Goal: Use online tool/utility: Utilize a website feature to perform a specific function

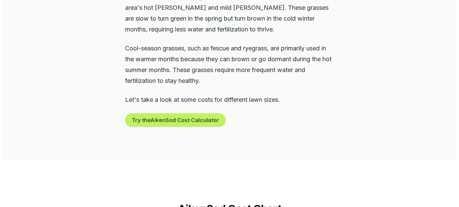
scroll to position [439, 0]
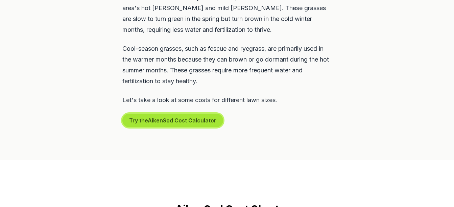
click at [171, 114] on button "Try the Aiken Sod Cost Calculator" at bounding box center [172, 121] width 101 height 14
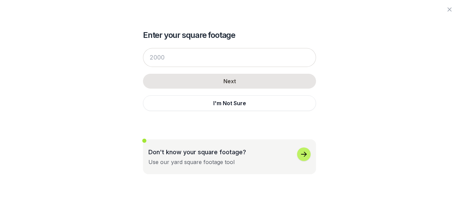
click at [301, 154] on icon "button" at bounding box center [304, 154] width 8 height 8
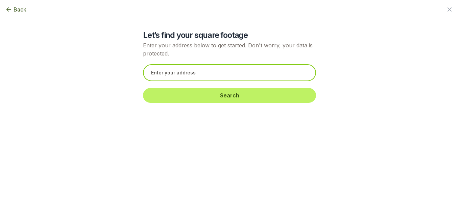
click at [149, 74] on input "text" at bounding box center [229, 72] width 173 height 17
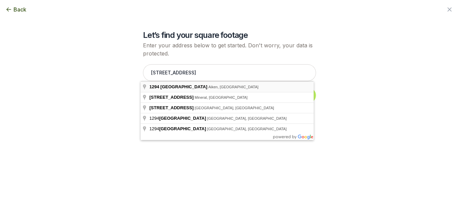
type input "[STREET_ADDRESS]"
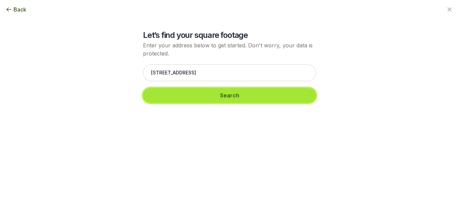
click at [210, 98] on button "Search" at bounding box center [229, 95] width 173 height 15
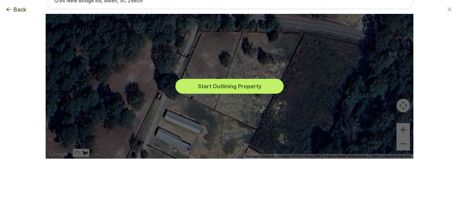
scroll to position [0, 0]
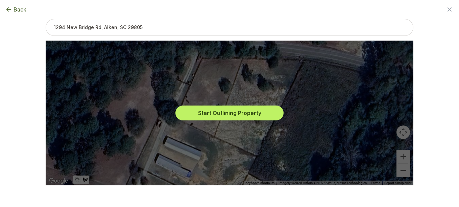
drag, startPoint x: 177, startPoint y: 101, endPoint x: 185, endPoint y: 85, distance: 18.3
click at [185, 85] on div "Start Outlining Property" at bounding box center [229, 113] width 357 height 145
drag, startPoint x: 185, startPoint y: 85, endPoint x: 182, endPoint y: 92, distance: 7.8
click at [182, 92] on div "Start Outlining Property" at bounding box center [229, 113] width 357 height 145
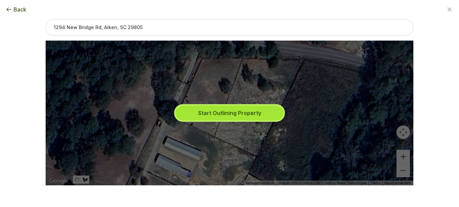
click at [198, 111] on button "Start Outlining Property" at bounding box center [229, 112] width 108 height 15
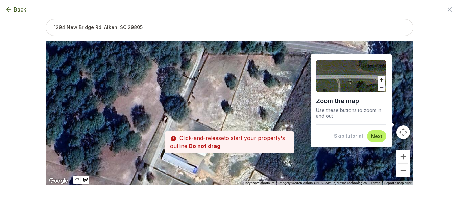
drag, startPoint x: 177, startPoint y: 101, endPoint x: 184, endPoint y: 97, distance: 8.2
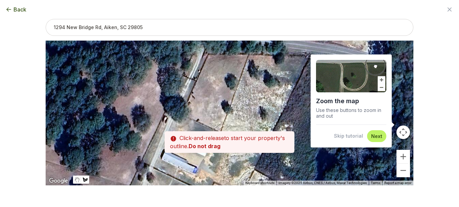
click at [184, 97] on div at bounding box center [230, 113] width 368 height 145
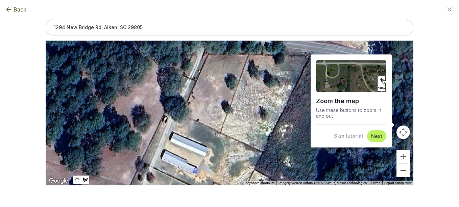
click at [183, 100] on div at bounding box center [230, 113] width 368 height 145
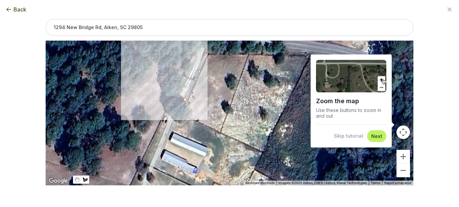
click at [192, 81] on div at bounding box center [230, 113] width 368 height 145
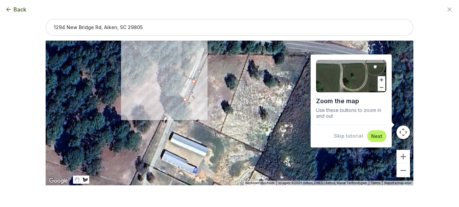
click at [180, 82] on div at bounding box center [230, 113] width 368 height 145
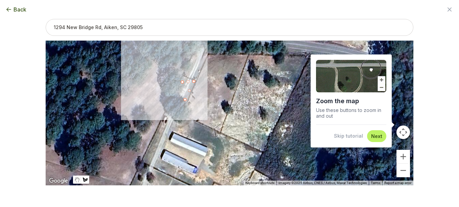
click at [183, 76] on div at bounding box center [230, 113] width 368 height 145
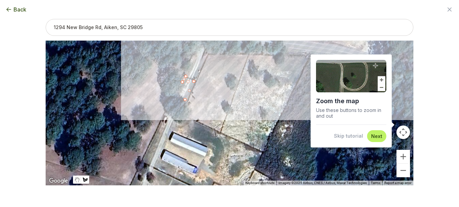
click at [375, 134] on button "Next" at bounding box center [376, 136] width 11 height 6
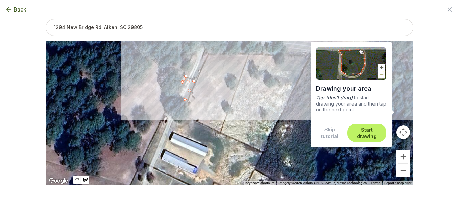
click at [365, 132] on button "Start drawing" at bounding box center [366, 132] width 31 height 13
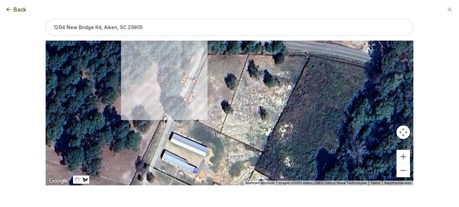
click at [183, 76] on div at bounding box center [230, 113] width 368 height 145
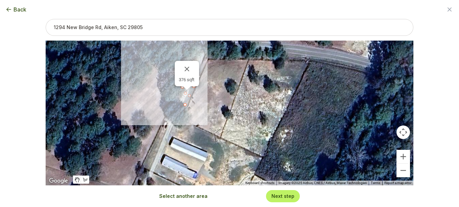
click at [190, 91] on div "376 sqft" at bounding box center [230, 113] width 368 height 145
click at [188, 68] on button "Close" at bounding box center [187, 69] width 16 height 16
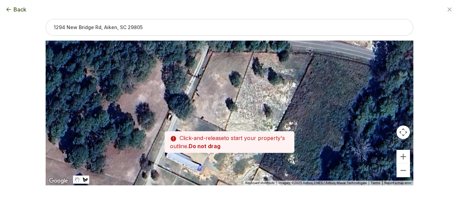
drag, startPoint x: 189, startPoint y: 85, endPoint x: 193, endPoint y: 76, distance: 9.7
click at [193, 76] on div at bounding box center [230, 113] width 368 height 145
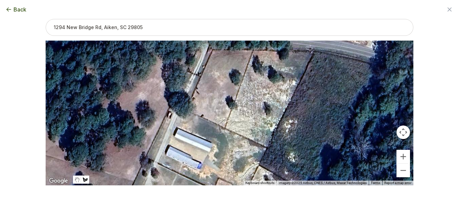
click at [193, 76] on div at bounding box center [230, 113] width 368 height 145
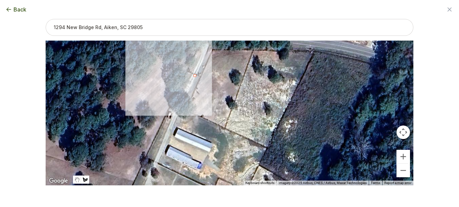
click at [184, 94] on div at bounding box center [230, 113] width 368 height 145
click at [188, 98] on div at bounding box center [230, 113] width 368 height 145
click at [199, 75] on div at bounding box center [230, 113] width 368 height 145
click at [182, 77] on div at bounding box center [230, 113] width 368 height 145
click at [187, 72] on div at bounding box center [230, 113] width 368 height 145
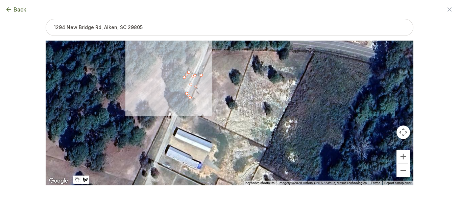
click at [190, 74] on div at bounding box center [230, 113] width 368 height 145
click at [186, 81] on div at bounding box center [230, 113] width 368 height 145
click at [188, 78] on div at bounding box center [230, 113] width 368 height 145
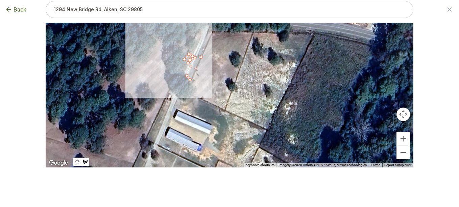
scroll to position [27, 0]
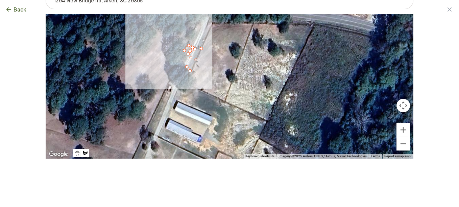
click at [185, 49] on div at bounding box center [230, 86] width 368 height 145
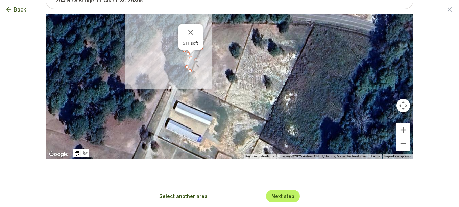
type input "511"
click at [185, 49] on div "511 sqft" at bounding box center [190, 36] width 24 height 25
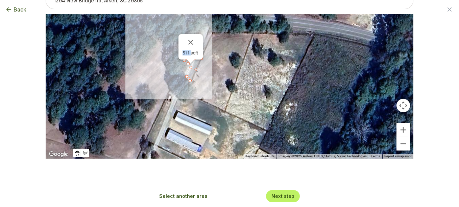
click at [400, 108] on button "Map camera controls" at bounding box center [403, 106] width 14 height 14
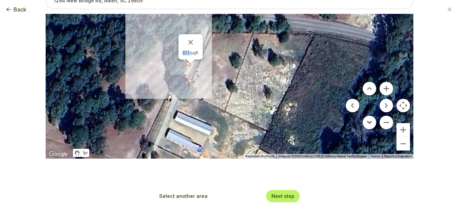
click at [369, 121] on button "Move down" at bounding box center [370, 123] width 14 height 14
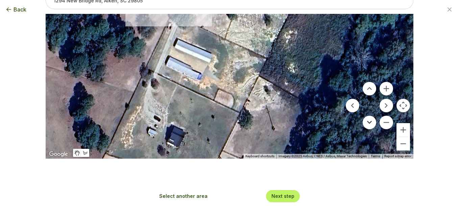
click at [366, 121] on button "Move down" at bounding box center [370, 123] width 14 height 14
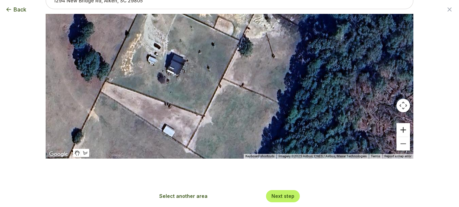
click at [400, 130] on button "Zoom in" at bounding box center [403, 130] width 14 height 14
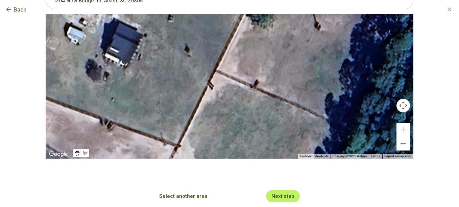
click at [396, 105] on button "Map camera controls" at bounding box center [403, 106] width 14 height 14
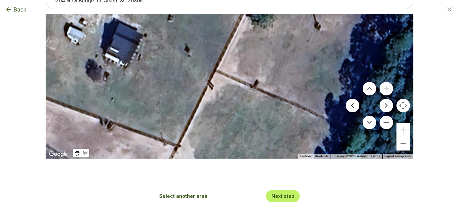
click at [351, 105] on button "Move left" at bounding box center [353, 106] width 14 height 14
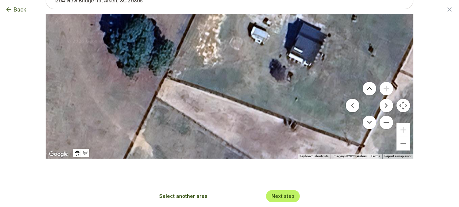
click at [367, 89] on button "Move up" at bounding box center [370, 89] width 14 height 14
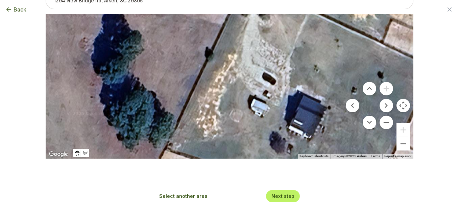
scroll to position [0, 0]
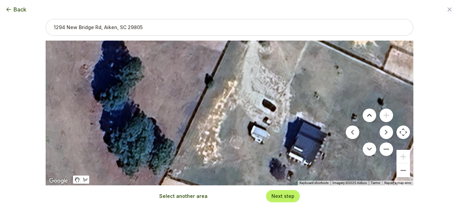
click at [365, 115] on button "Move up" at bounding box center [370, 115] width 14 height 14
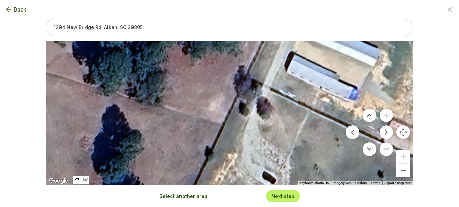
click at [367, 116] on button "Move up" at bounding box center [370, 115] width 14 height 14
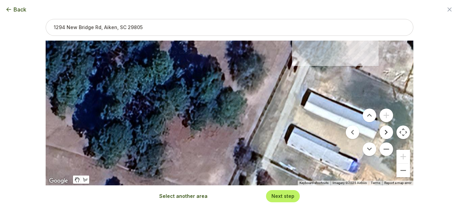
click at [382, 129] on button "Move right" at bounding box center [386, 132] width 14 height 14
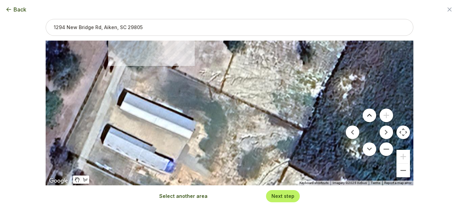
click at [364, 115] on button "Move up" at bounding box center [370, 115] width 14 height 14
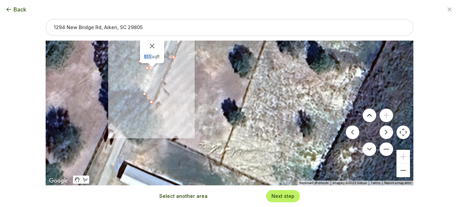
click at [364, 115] on button "Move up" at bounding box center [370, 115] width 14 height 14
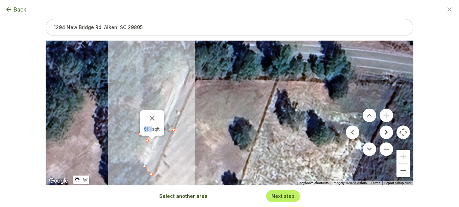
click at [384, 130] on button "Move right" at bounding box center [386, 132] width 14 height 14
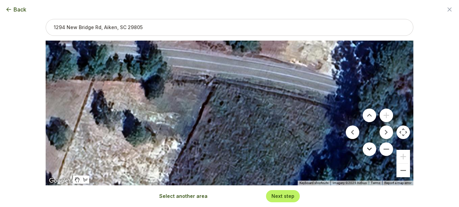
click at [367, 148] on button "Move down" at bounding box center [370, 149] width 14 height 14
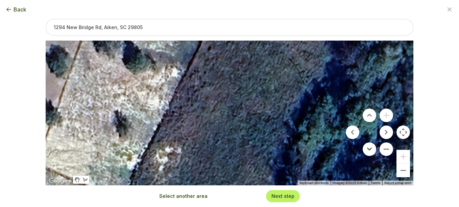
click at [367, 148] on button "Move down" at bounding box center [370, 149] width 14 height 14
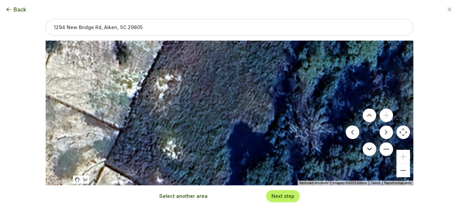
click at [367, 148] on button "Move down" at bounding box center [370, 149] width 14 height 14
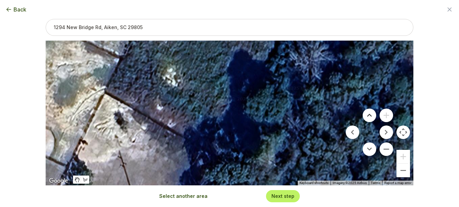
click at [365, 113] on button "Move up" at bounding box center [370, 115] width 14 height 14
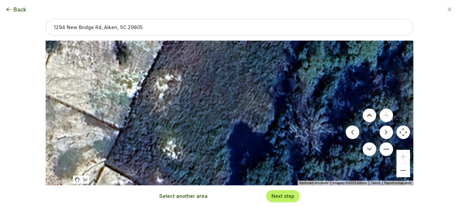
click at [365, 113] on button "Move up" at bounding box center [370, 115] width 14 height 14
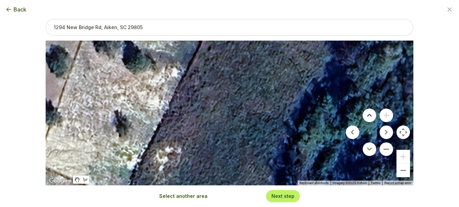
click at [365, 113] on button "Move up" at bounding box center [370, 115] width 14 height 14
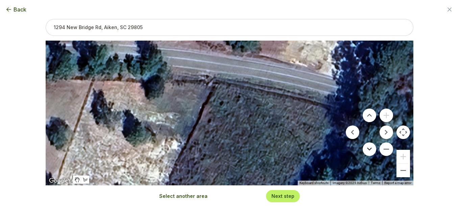
click at [365, 147] on button "Move down" at bounding box center [370, 149] width 14 height 14
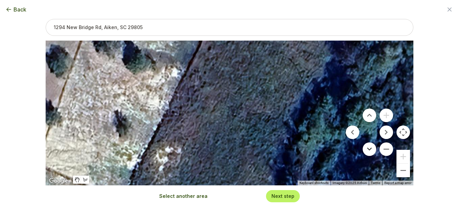
click at [366, 147] on button "Move down" at bounding box center [370, 149] width 14 height 14
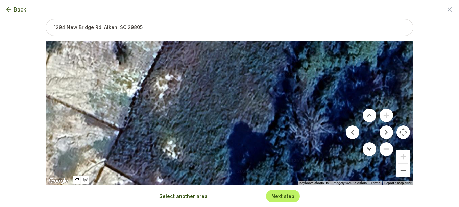
click at [366, 147] on button "Move down" at bounding box center [370, 149] width 14 height 14
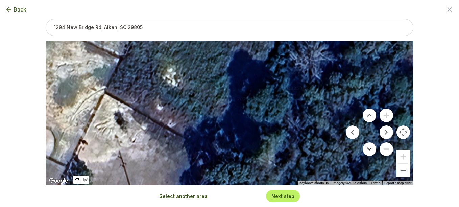
click at [366, 147] on button "Move down" at bounding box center [370, 149] width 14 height 14
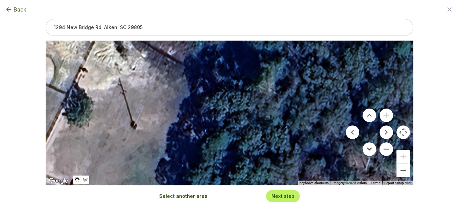
click at [366, 147] on button "Move down" at bounding box center [370, 149] width 14 height 14
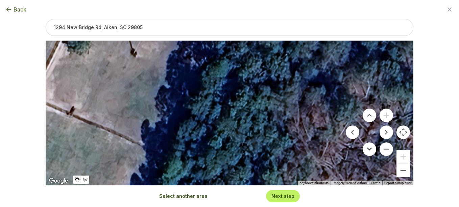
click at [366, 147] on button "Move down" at bounding box center [370, 149] width 14 height 14
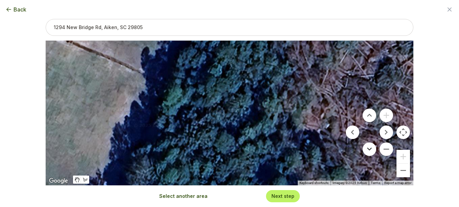
click at [366, 147] on button "Move down" at bounding box center [370, 149] width 14 height 14
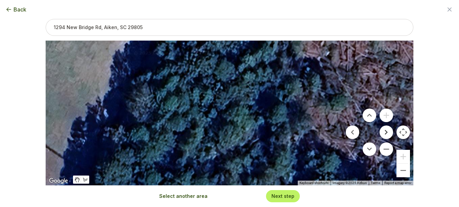
click at [384, 133] on button "Move right" at bounding box center [386, 132] width 14 height 14
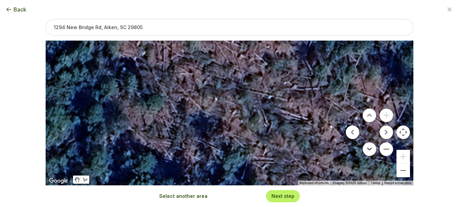
click at [367, 148] on button "Move down" at bounding box center [370, 149] width 14 height 14
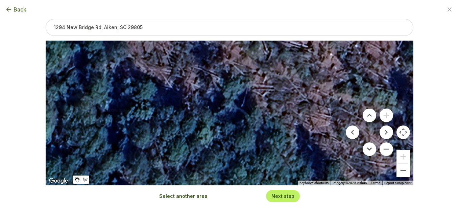
click at [368, 148] on button "Move down" at bounding box center [370, 149] width 14 height 14
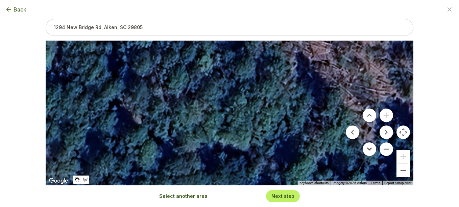
click at [368, 148] on button "Move down" at bounding box center [370, 149] width 14 height 14
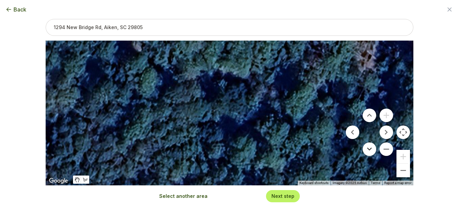
click at [368, 148] on button "Move down" at bounding box center [370, 149] width 14 height 14
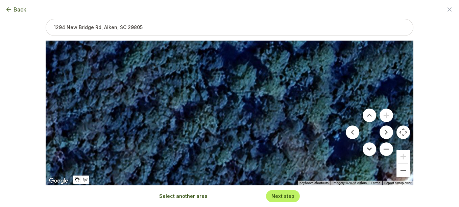
click at [368, 148] on button "Move down" at bounding box center [370, 149] width 14 height 14
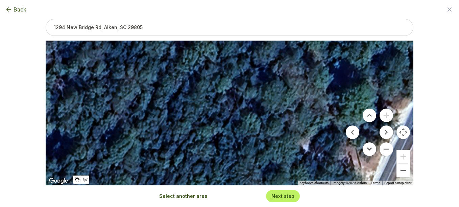
click at [368, 148] on button "Move down" at bounding box center [370, 149] width 14 height 14
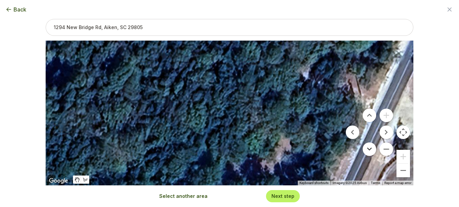
click at [368, 148] on button "Move down" at bounding box center [370, 149] width 14 height 14
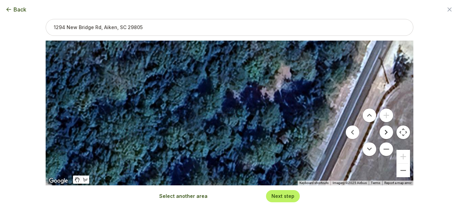
click at [384, 134] on button "Move right" at bounding box center [386, 132] width 14 height 14
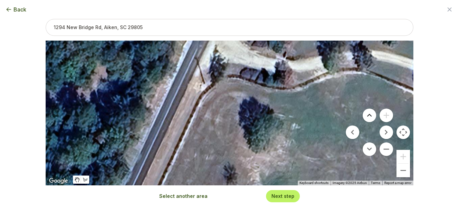
click at [367, 116] on button "Move up" at bounding box center [370, 115] width 14 height 14
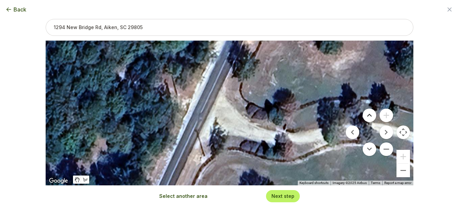
click at [367, 116] on button "Move up" at bounding box center [370, 115] width 14 height 14
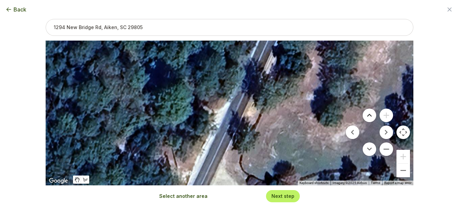
click at [367, 116] on button "Move up" at bounding box center [370, 115] width 14 height 14
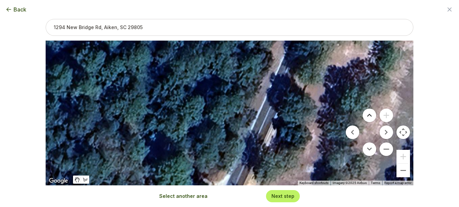
click at [367, 116] on button "Move up" at bounding box center [370, 115] width 14 height 14
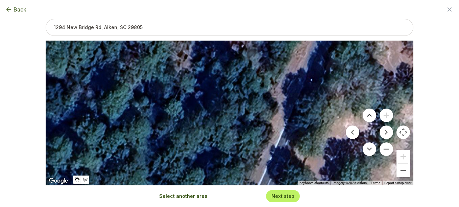
click at [367, 116] on button "Move up" at bounding box center [370, 115] width 14 height 14
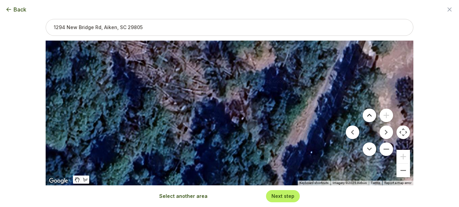
click at [367, 116] on button "Move up" at bounding box center [370, 115] width 14 height 14
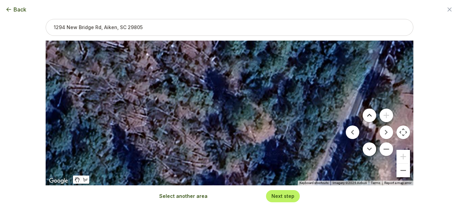
click at [367, 116] on button "Move up" at bounding box center [370, 115] width 14 height 14
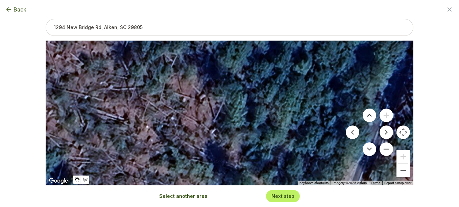
click at [367, 116] on button "Move up" at bounding box center [370, 115] width 14 height 14
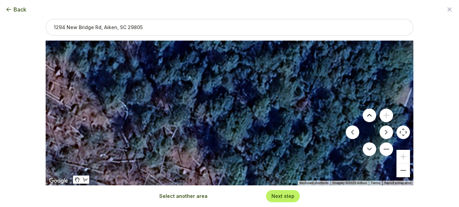
click at [367, 116] on button "Move up" at bounding box center [370, 115] width 14 height 14
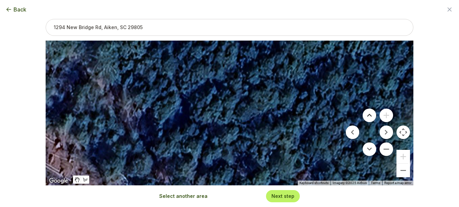
click at [367, 116] on button "Move up" at bounding box center [370, 115] width 14 height 14
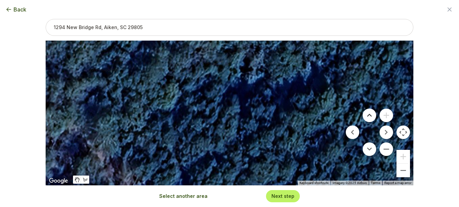
click at [369, 116] on button "Move up" at bounding box center [370, 115] width 14 height 14
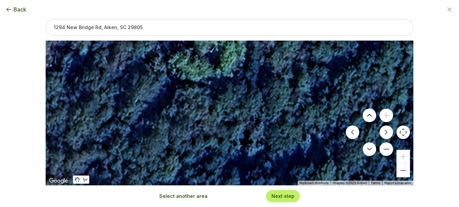
click at [369, 116] on button "Move up" at bounding box center [370, 115] width 14 height 14
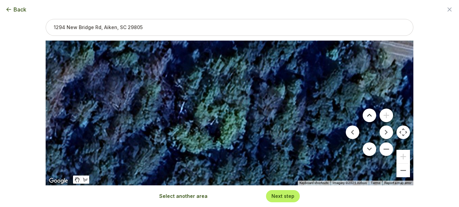
click at [369, 116] on button "Move up" at bounding box center [370, 115] width 14 height 14
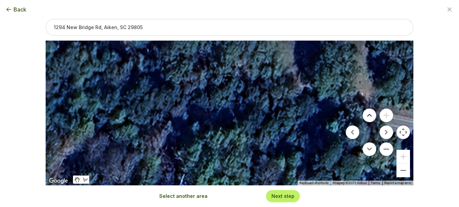
click at [369, 116] on button "Move up" at bounding box center [370, 115] width 14 height 14
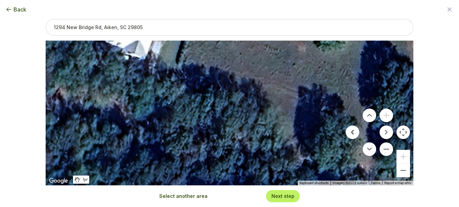
click at [351, 132] on button "Move left" at bounding box center [353, 132] width 14 height 14
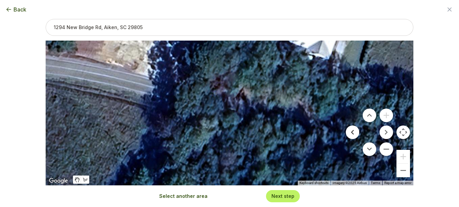
click at [353, 131] on button "Move left" at bounding box center [353, 132] width 14 height 14
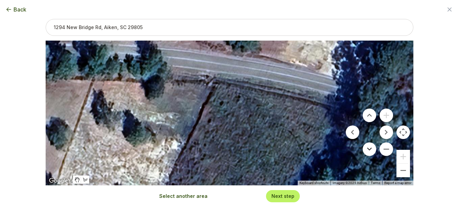
click at [366, 147] on button "Move down" at bounding box center [370, 149] width 14 height 14
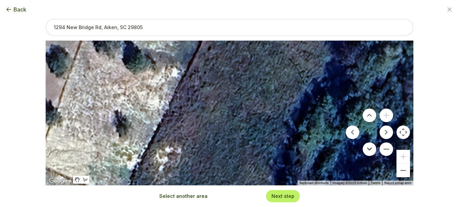
click at [366, 147] on button "Move down" at bounding box center [370, 149] width 14 height 14
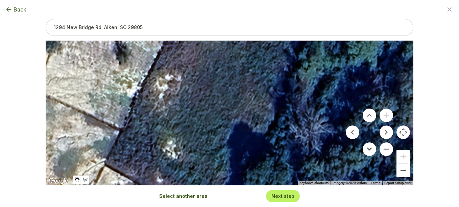
click at [366, 147] on button "Move down" at bounding box center [370, 149] width 14 height 14
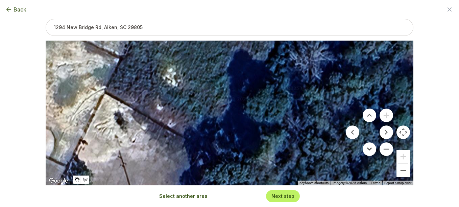
click at [368, 149] on button "Move down" at bounding box center [370, 149] width 14 height 14
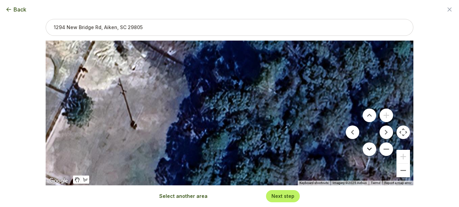
click at [366, 150] on button "Move down" at bounding box center [370, 149] width 14 height 14
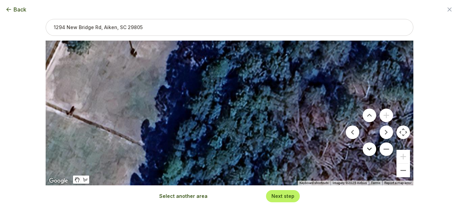
click at [366, 150] on button "Move down" at bounding box center [370, 149] width 14 height 14
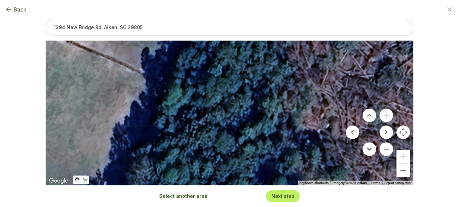
click at [366, 150] on button "Move down" at bounding box center [370, 149] width 14 height 14
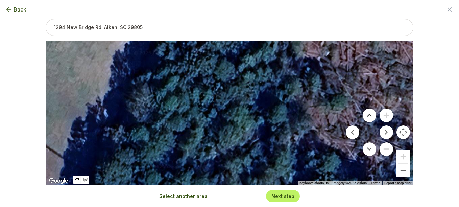
click at [366, 113] on button "Move up" at bounding box center [370, 115] width 14 height 14
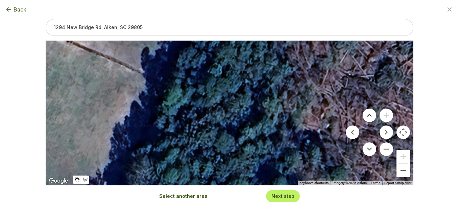
click at [366, 114] on button "Move up" at bounding box center [370, 115] width 14 height 14
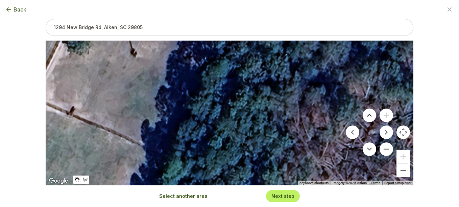
click at [366, 115] on button "Move up" at bounding box center [370, 115] width 14 height 14
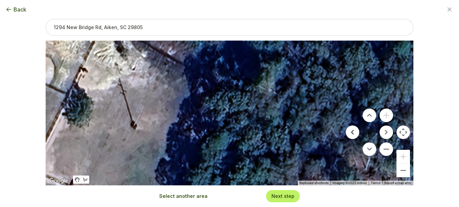
click at [350, 132] on button "Move left" at bounding box center [353, 132] width 14 height 14
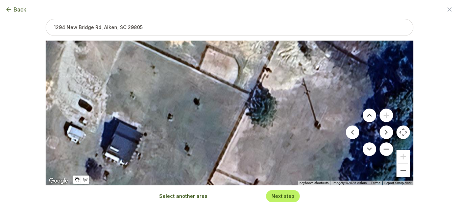
click at [365, 114] on button "Move up" at bounding box center [370, 115] width 14 height 14
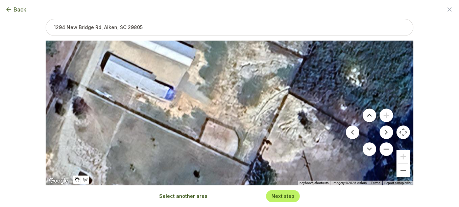
click at [365, 114] on button "Move up" at bounding box center [370, 115] width 14 height 14
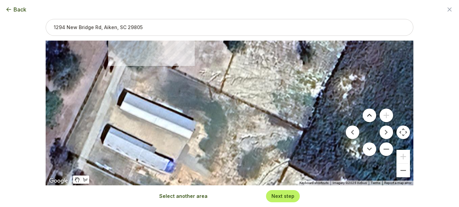
click at [365, 114] on button "Move up" at bounding box center [370, 115] width 14 height 14
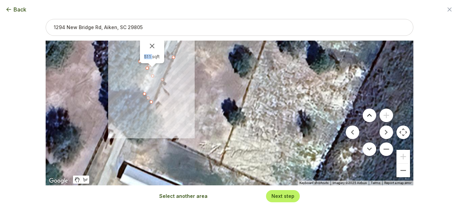
click at [367, 115] on button "Move up" at bounding box center [370, 115] width 14 height 14
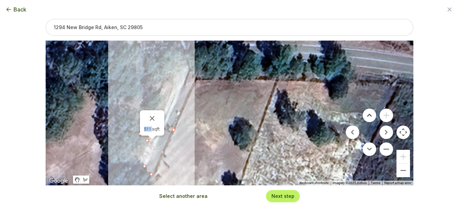
click at [367, 115] on button "Move up" at bounding box center [370, 115] width 14 height 14
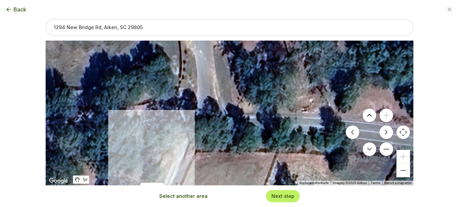
click at [367, 115] on button "Move up" at bounding box center [370, 115] width 14 height 14
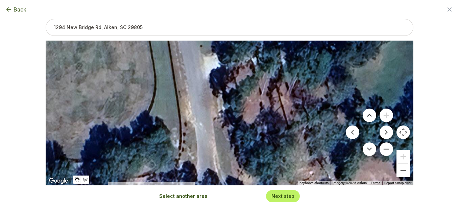
click at [367, 115] on button "Move up" at bounding box center [370, 115] width 14 height 14
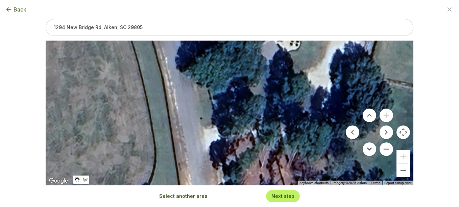
click at [367, 146] on button "Move down" at bounding box center [370, 149] width 14 height 14
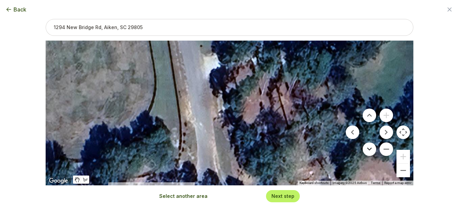
click at [367, 145] on button "Move down" at bounding box center [370, 149] width 14 height 14
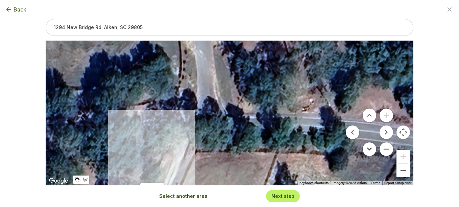
click at [367, 145] on button "Move down" at bounding box center [370, 149] width 14 height 14
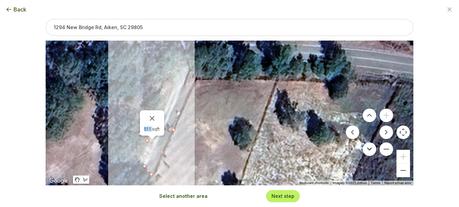
click at [367, 144] on button "Move down" at bounding box center [370, 149] width 14 height 14
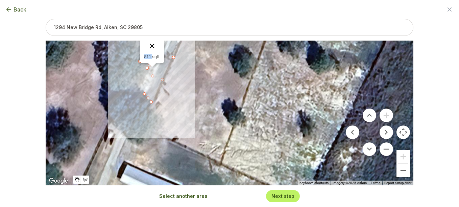
click at [150, 46] on button "Close" at bounding box center [152, 46] width 16 height 16
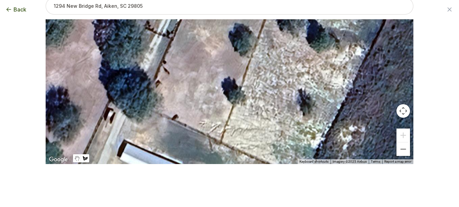
scroll to position [27, 0]
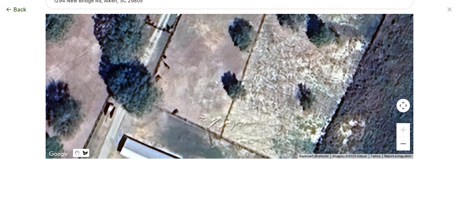
click at [401, 108] on button "Map camera controls" at bounding box center [403, 106] width 14 height 14
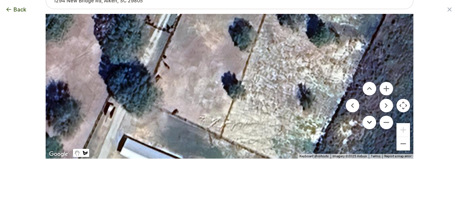
click at [365, 121] on button "Move down" at bounding box center [370, 123] width 14 height 14
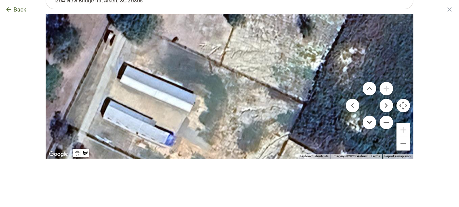
click at [369, 121] on button "Move down" at bounding box center [370, 123] width 14 height 14
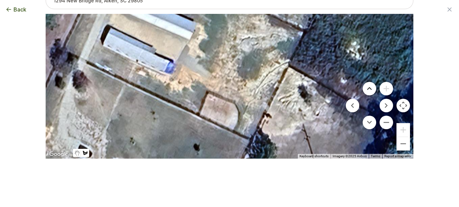
click at [368, 89] on button "Move up" at bounding box center [370, 89] width 14 height 14
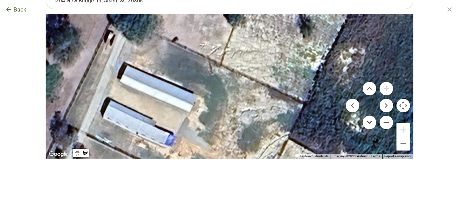
click at [368, 122] on button "Move down" at bounding box center [370, 123] width 14 height 14
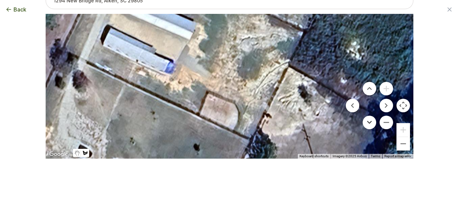
click at [368, 120] on button "Move down" at bounding box center [370, 123] width 14 height 14
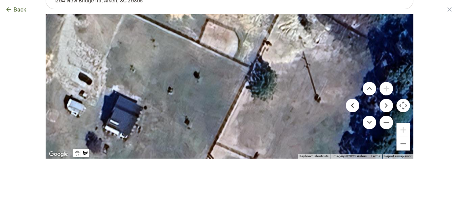
click at [351, 105] on button "Move left" at bounding box center [353, 106] width 14 height 14
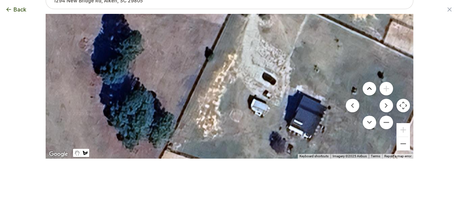
click at [368, 90] on button "Move up" at bounding box center [370, 89] width 14 height 14
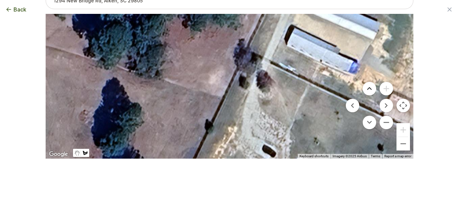
click at [368, 90] on button "Move up" at bounding box center [370, 89] width 14 height 14
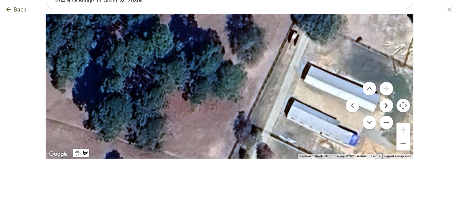
click at [384, 105] on button "Move right" at bounding box center [386, 106] width 14 height 14
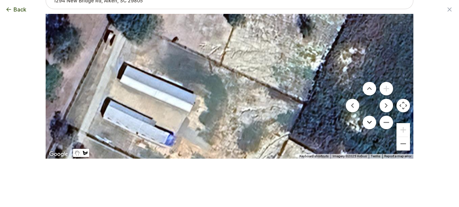
click at [368, 120] on button "Move down" at bounding box center [370, 123] width 14 height 14
